Goal: Information Seeking & Learning: Learn about a topic

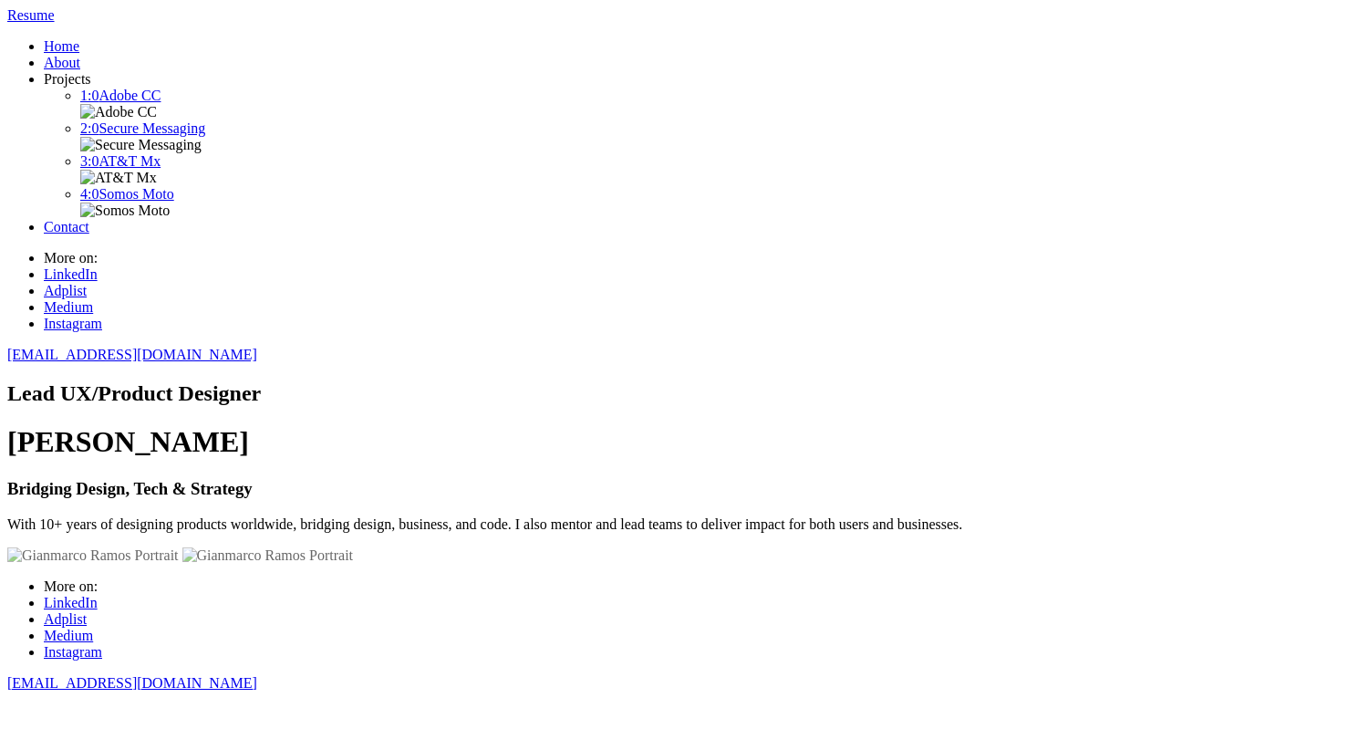
click at [472, 381] on h2 "Lead UX/Product Designer" at bounding box center [673, 393] width 1333 height 25
click at [435, 381] on h2 "Lead UX/Product Designer" at bounding box center [673, 393] width 1333 height 25
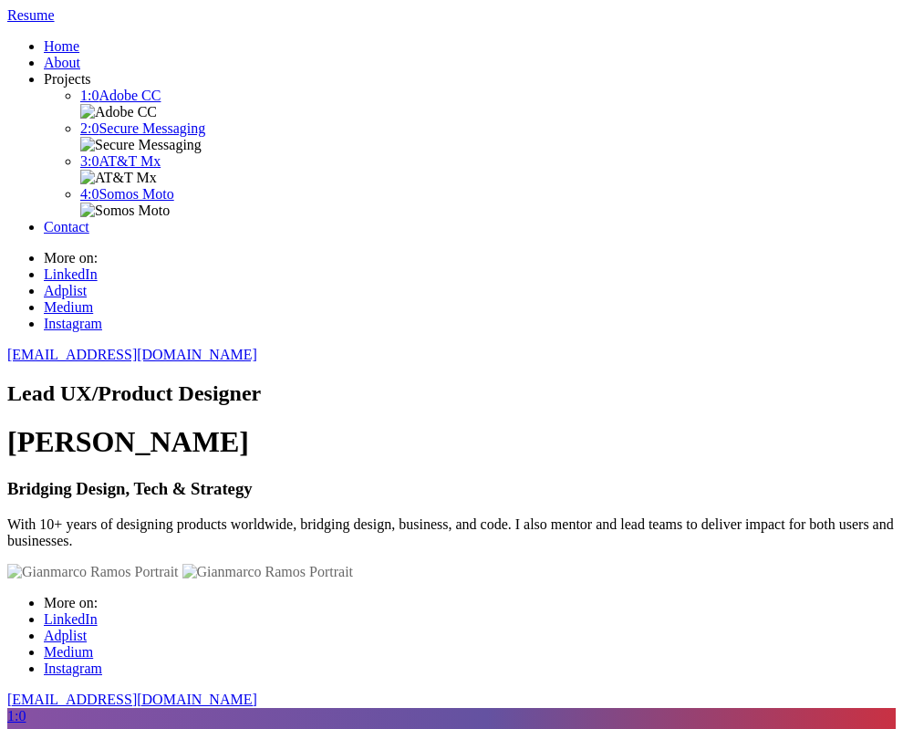
click at [216, 381] on div "Lead UX/Product Designer [PERSON_NAME] Bridging Design, Tech & Strategy With 10…" at bounding box center [451, 465] width 888 height 168
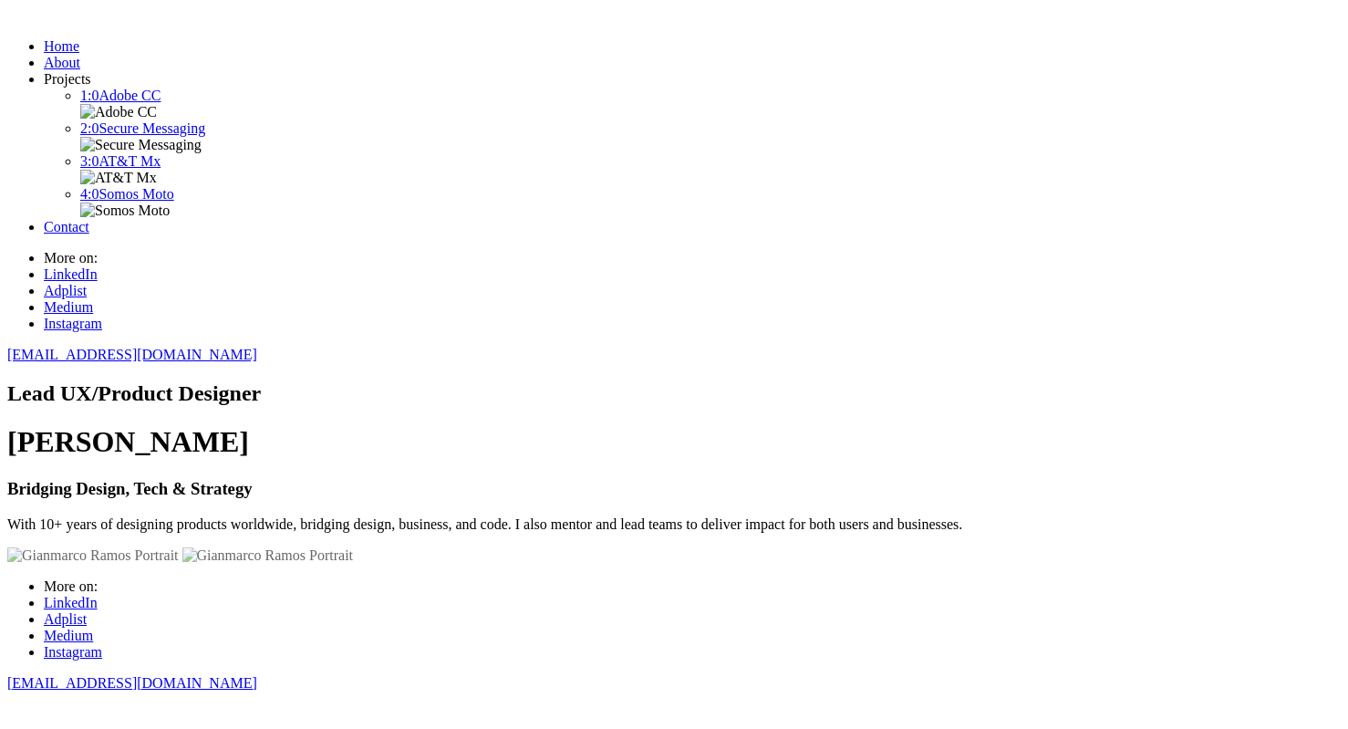
click at [455, 381] on h2 "Lead UX/Product Designer" at bounding box center [673, 393] width 1333 height 25
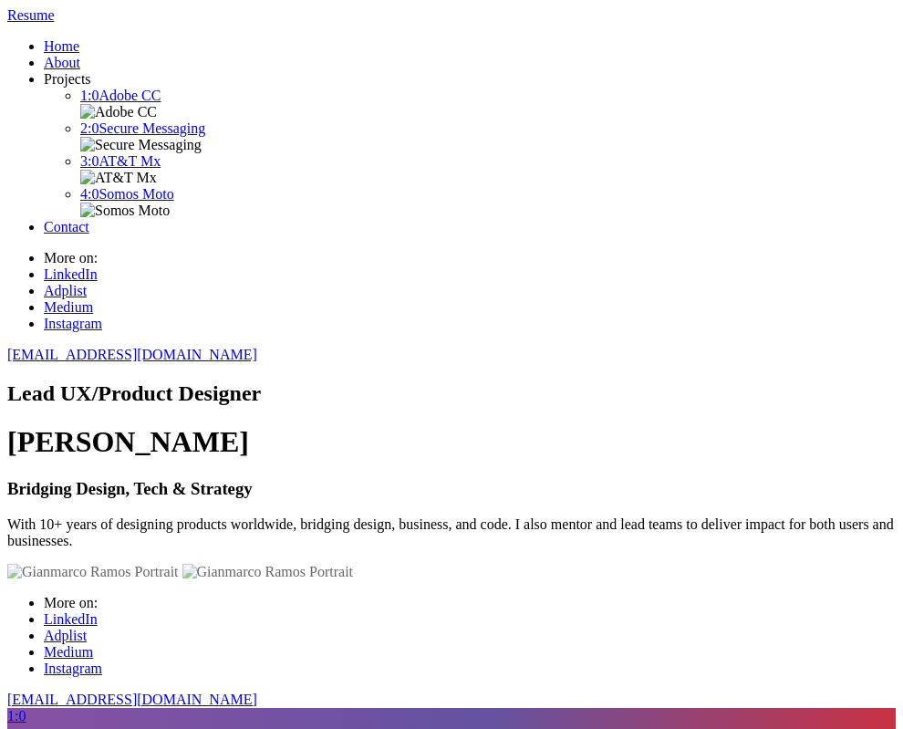
click at [895, 381] on div "Lead UX/Product Designer [PERSON_NAME] Bridging Design, Tech & Strategy With 10…" at bounding box center [451, 465] width 888 height 168
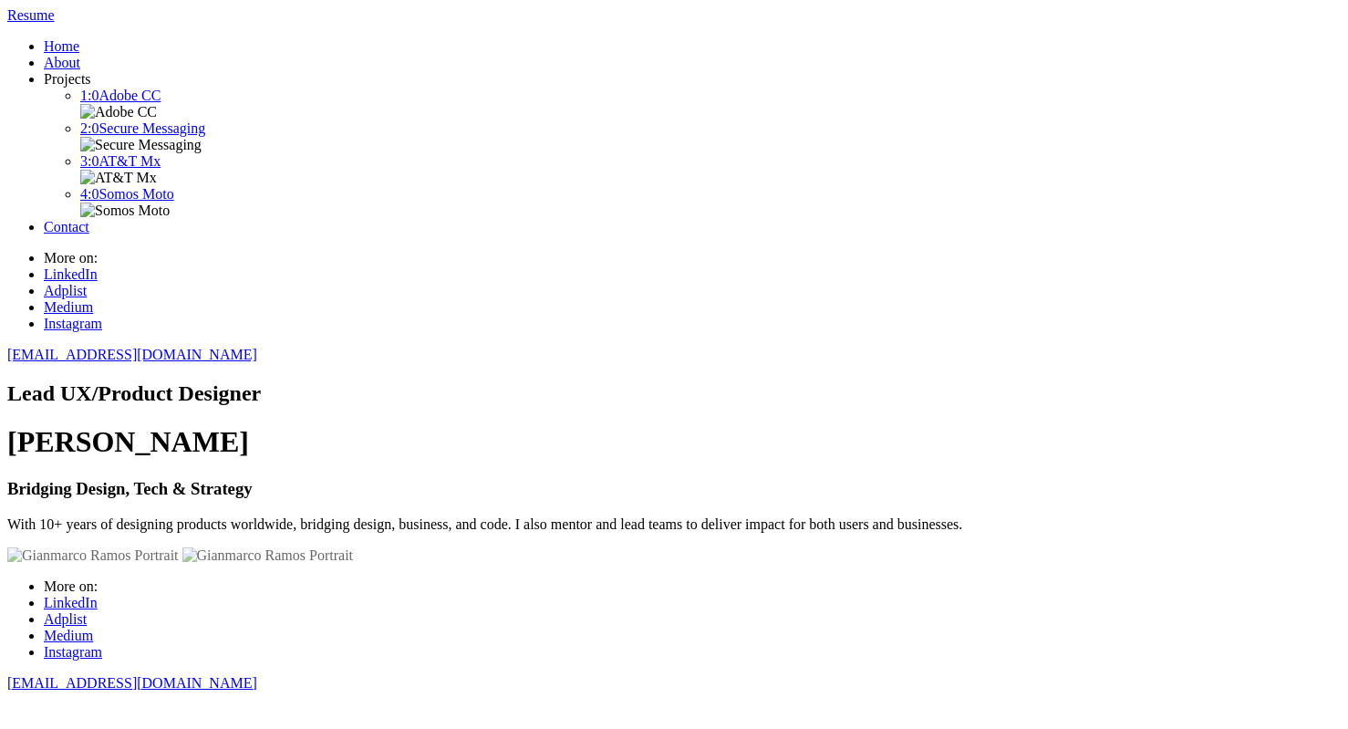
click at [427, 381] on h2 "Lead UX/Product Designer" at bounding box center [673, 393] width 1333 height 25
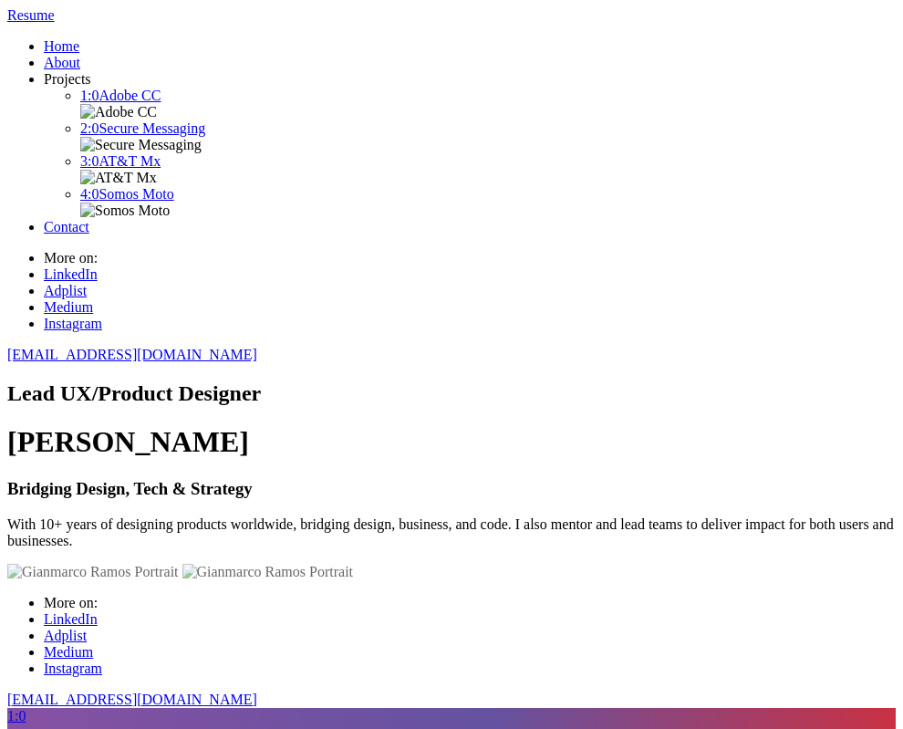
click at [386, 425] on h1 "[PERSON_NAME]" at bounding box center [451, 442] width 888 height 34
click at [381, 425] on h1 "[PERSON_NAME]" at bounding box center [451, 442] width 888 height 34
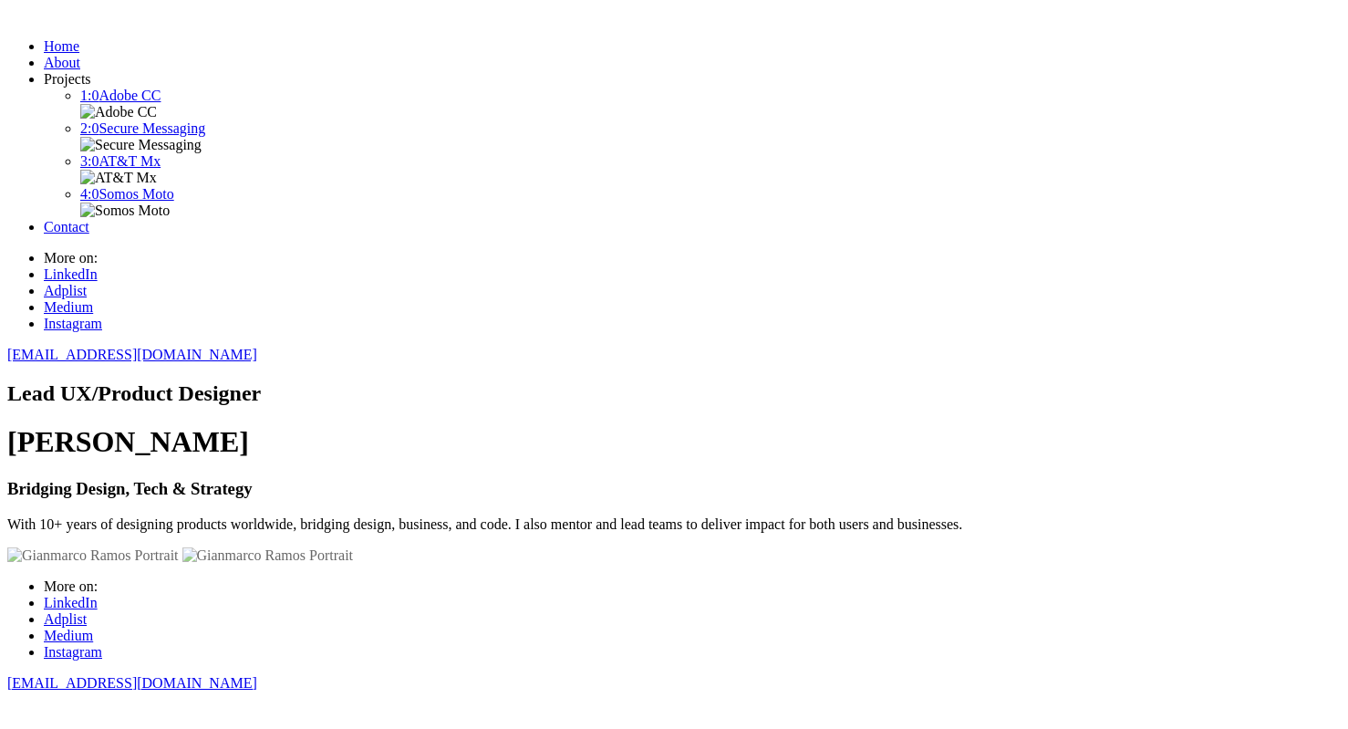
click at [392, 381] on h2 "Lead UX/Product Designer" at bounding box center [673, 393] width 1333 height 25
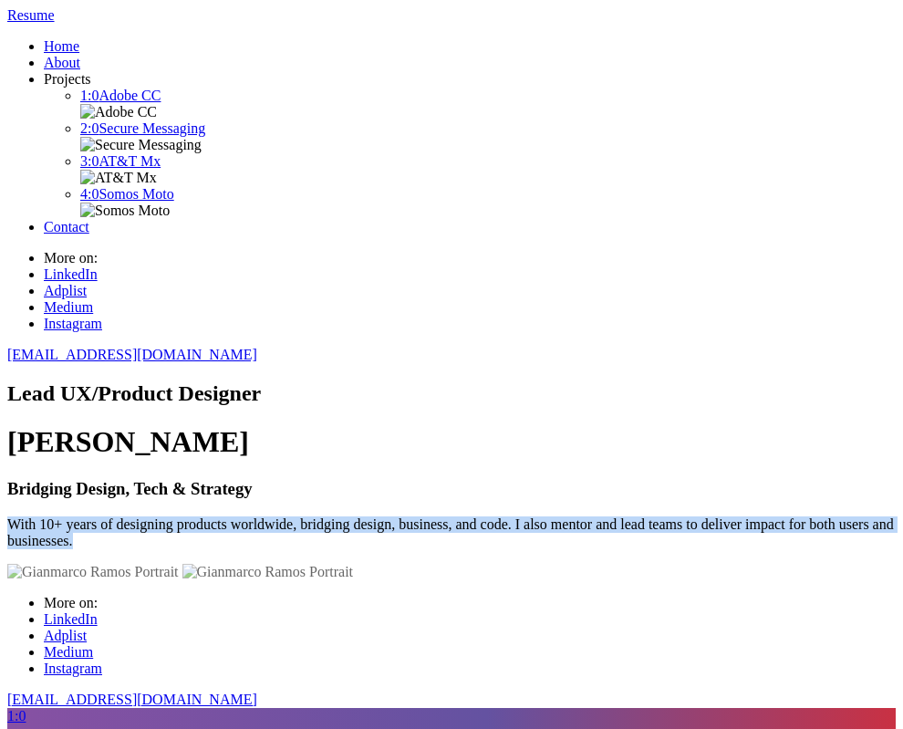
drag, startPoint x: 133, startPoint y: 546, endPoint x: 41, endPoint y: 500, distance: 103.2
click at [41, 500] on div "Lead UX/Product Designer [PERSON_NAME] Bridging Design, Tech & Strategy With 10…" at bounding box center [451, 465] width 888 height 168
copy p "With 10+ years of designing products worldwide, bridging design, business, and …"
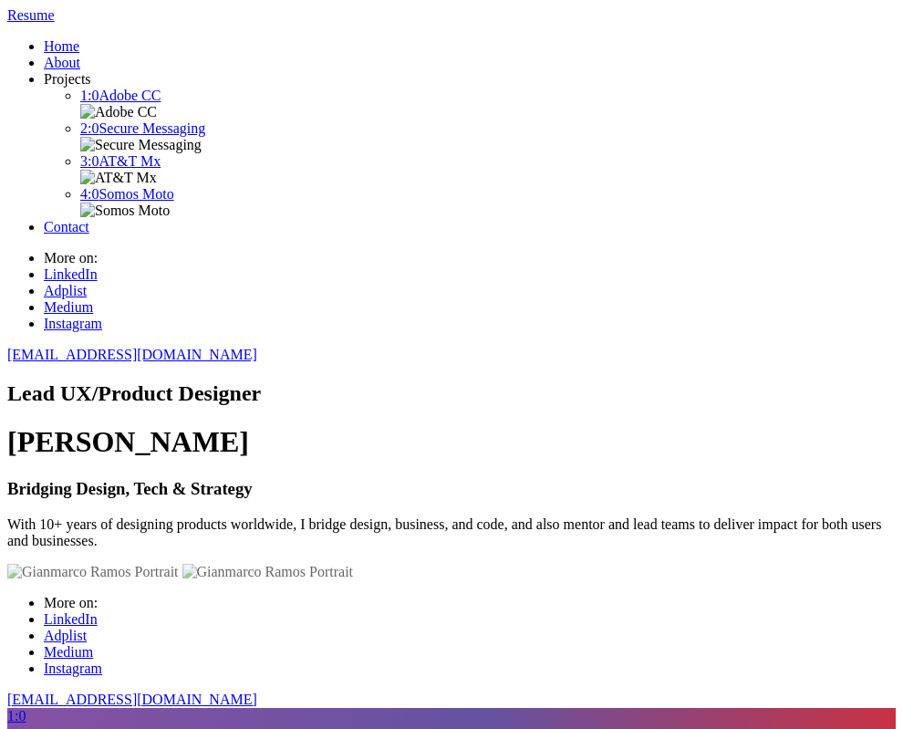
click at [731, 451] on div "Lead UX/Product Designer [PERSON_NAME] Bridging Design, Tech & Strategy With 10…" at bounding box center [451, 465] width 888 height 168
